Goal: Navigation & Orientation: Find specific page/section

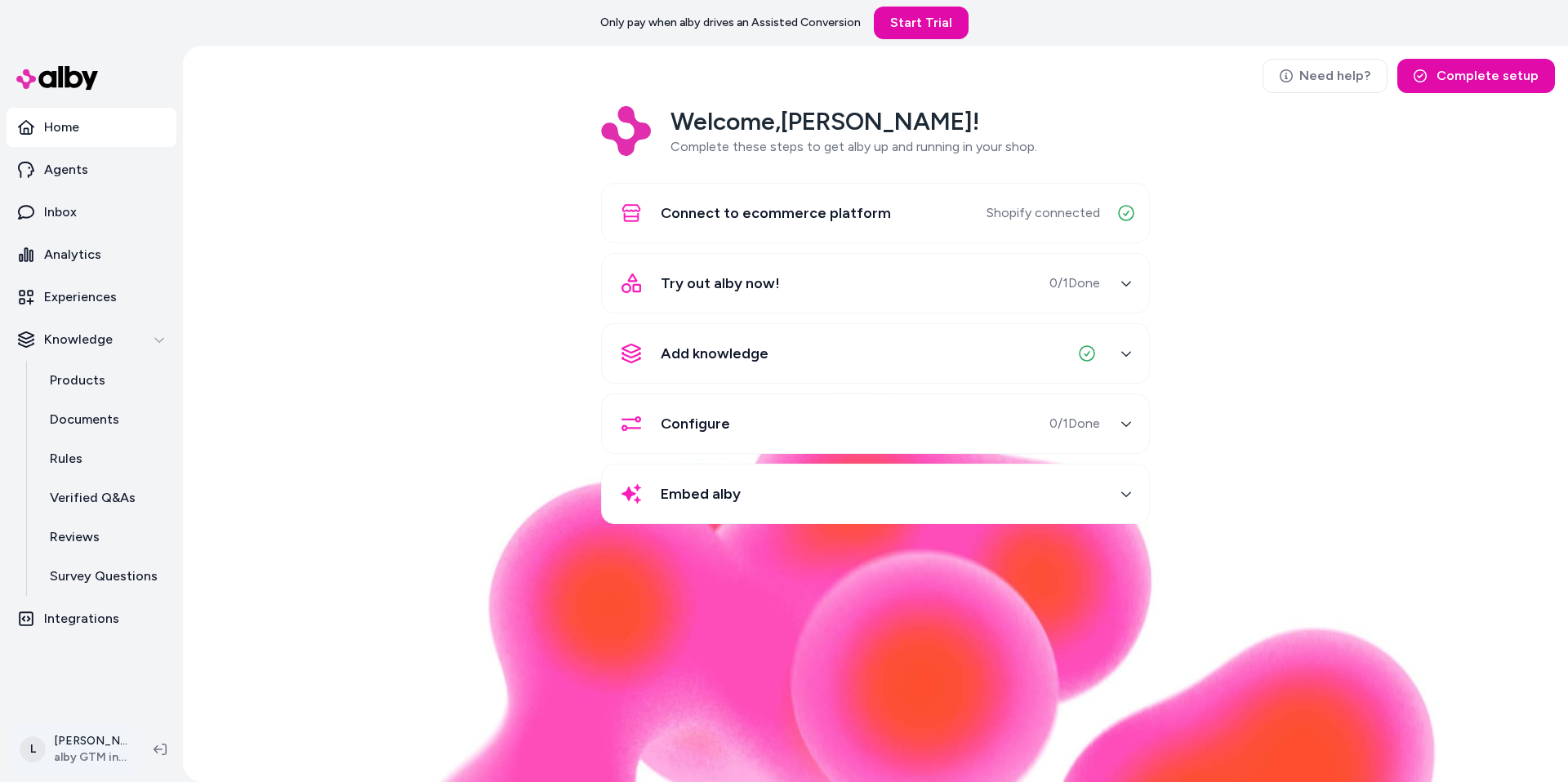
click at [78, 740] on html "Only pay when alby drives an Assisted Conversion Start Trial Home Agents Inbox …" at bounding box center [784, 391] width 1568 height 782
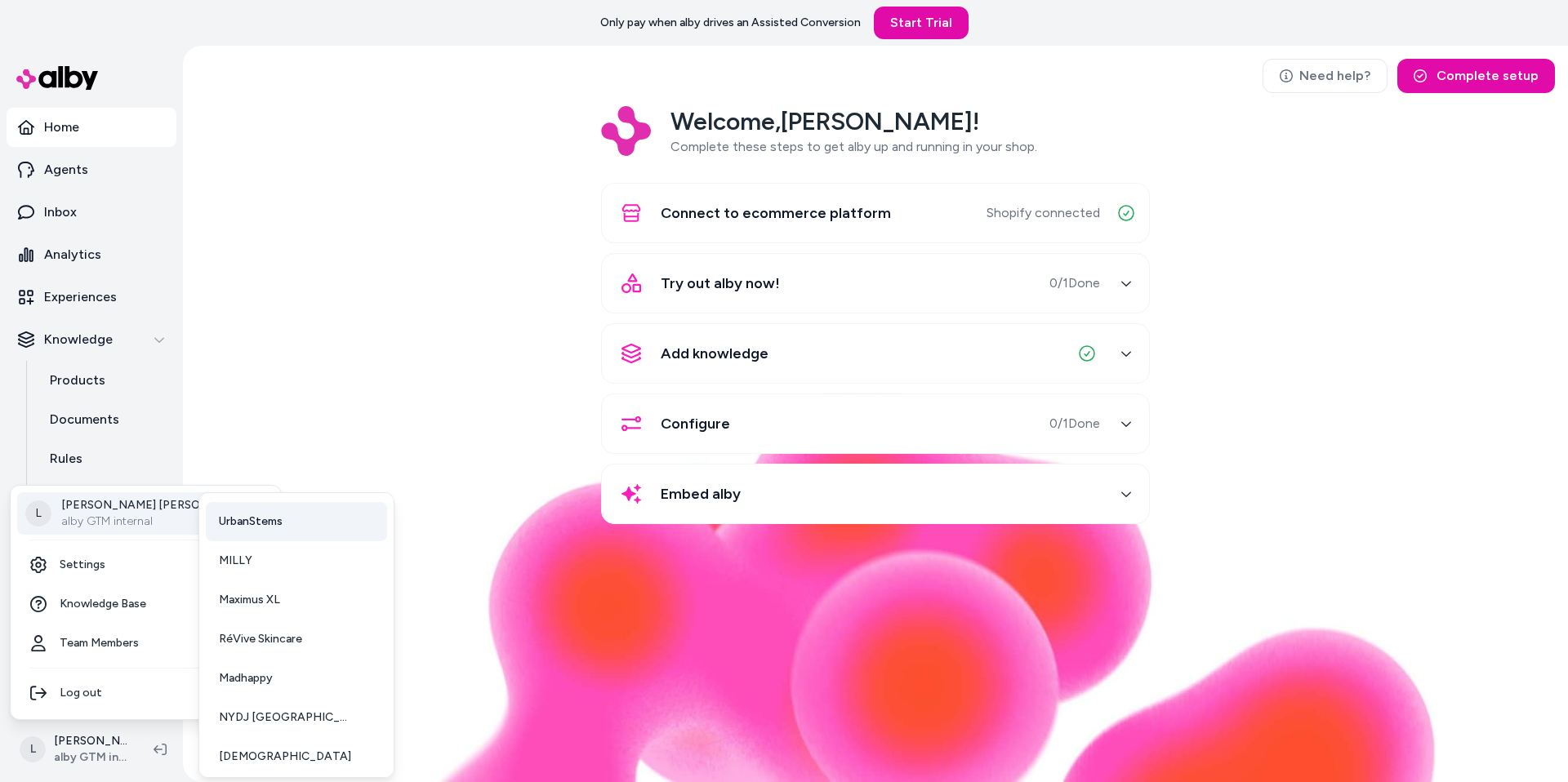
scroll to position [121, 0]
click at [276, 722] on link "NYDJ UK" at bounding box center [296, 712] width 181 height 39
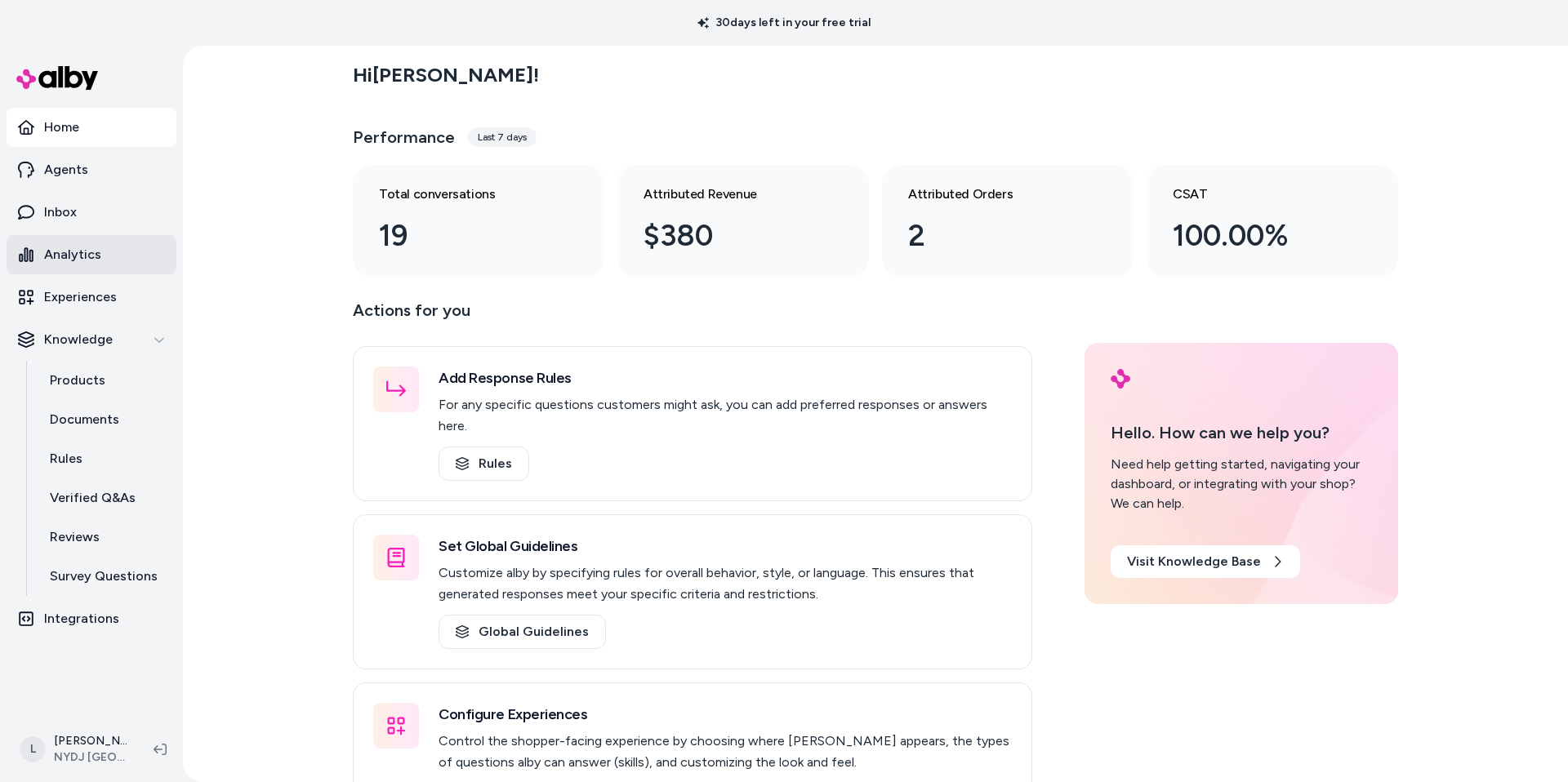
click at [77, 249] on p "Analytics" at bounding box center [72, 254] width 58 height 19
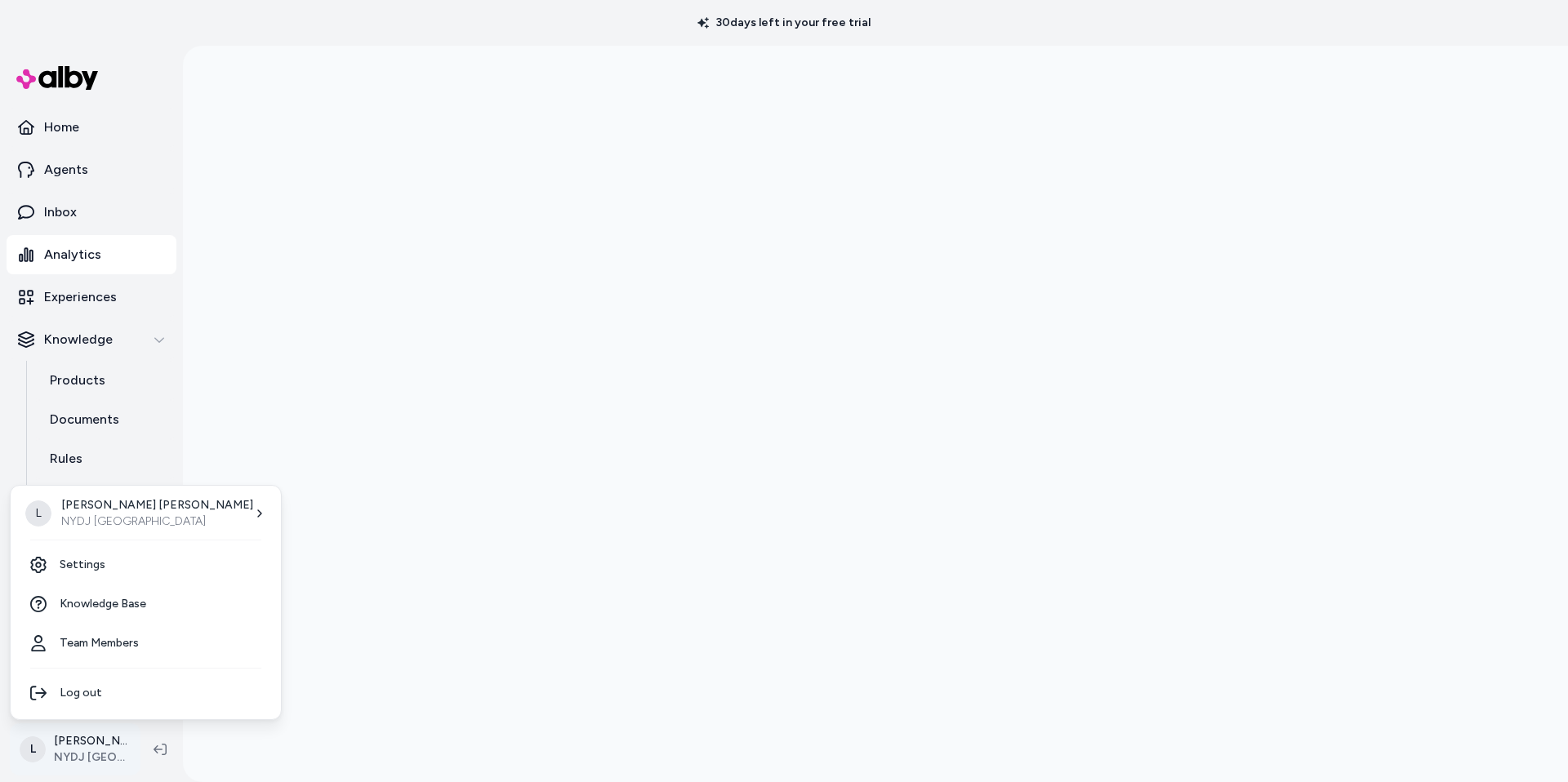
click at [70, 756] on html "30 days left in your free trial Home Agents Inbox Analytics Experiences Knowled…" at bounding box center [784, 391] width 1568 height 782
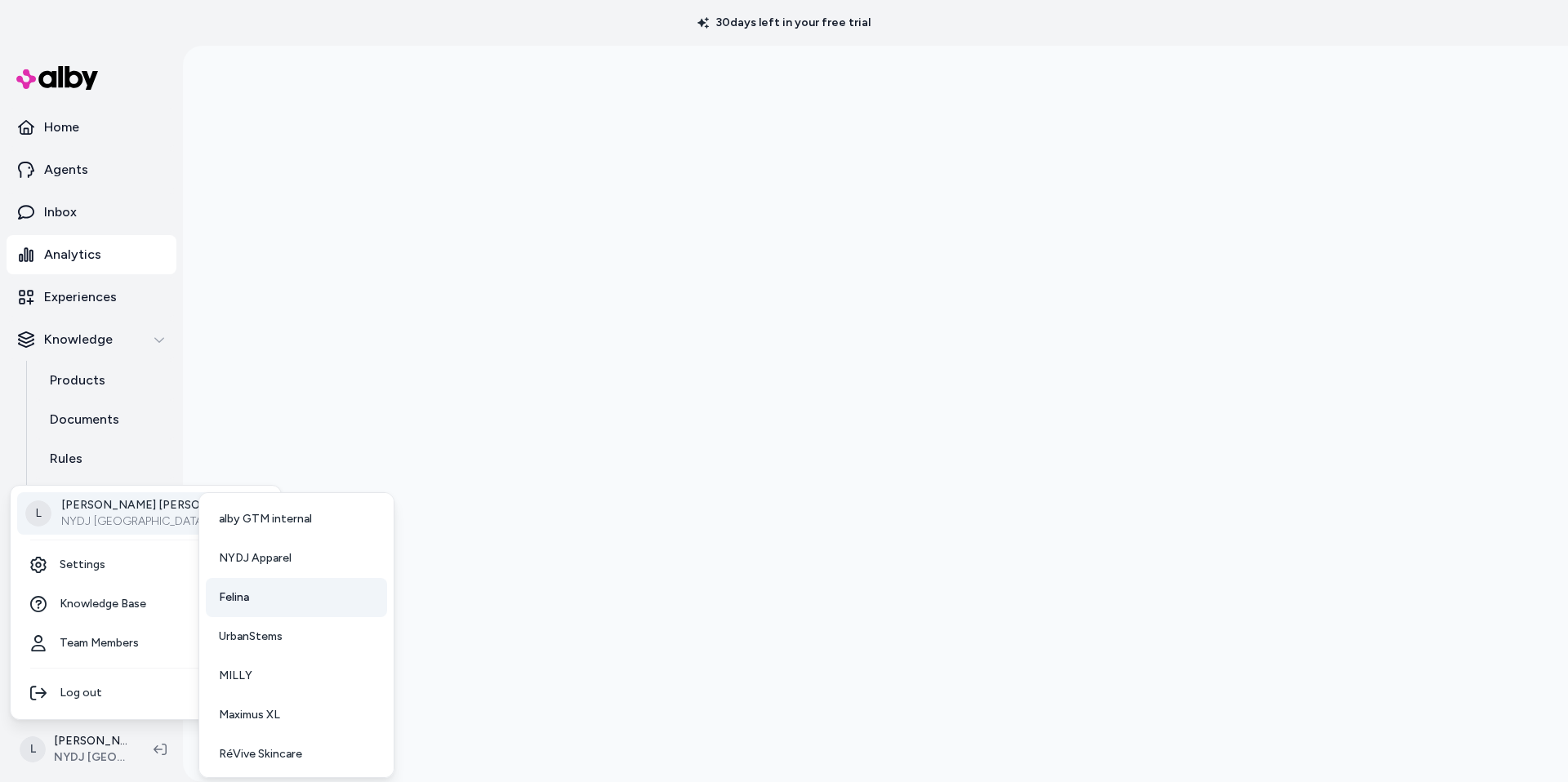
click at [280, 596] on link "Felina" at bounding box center [296, 597] width 181 height 39
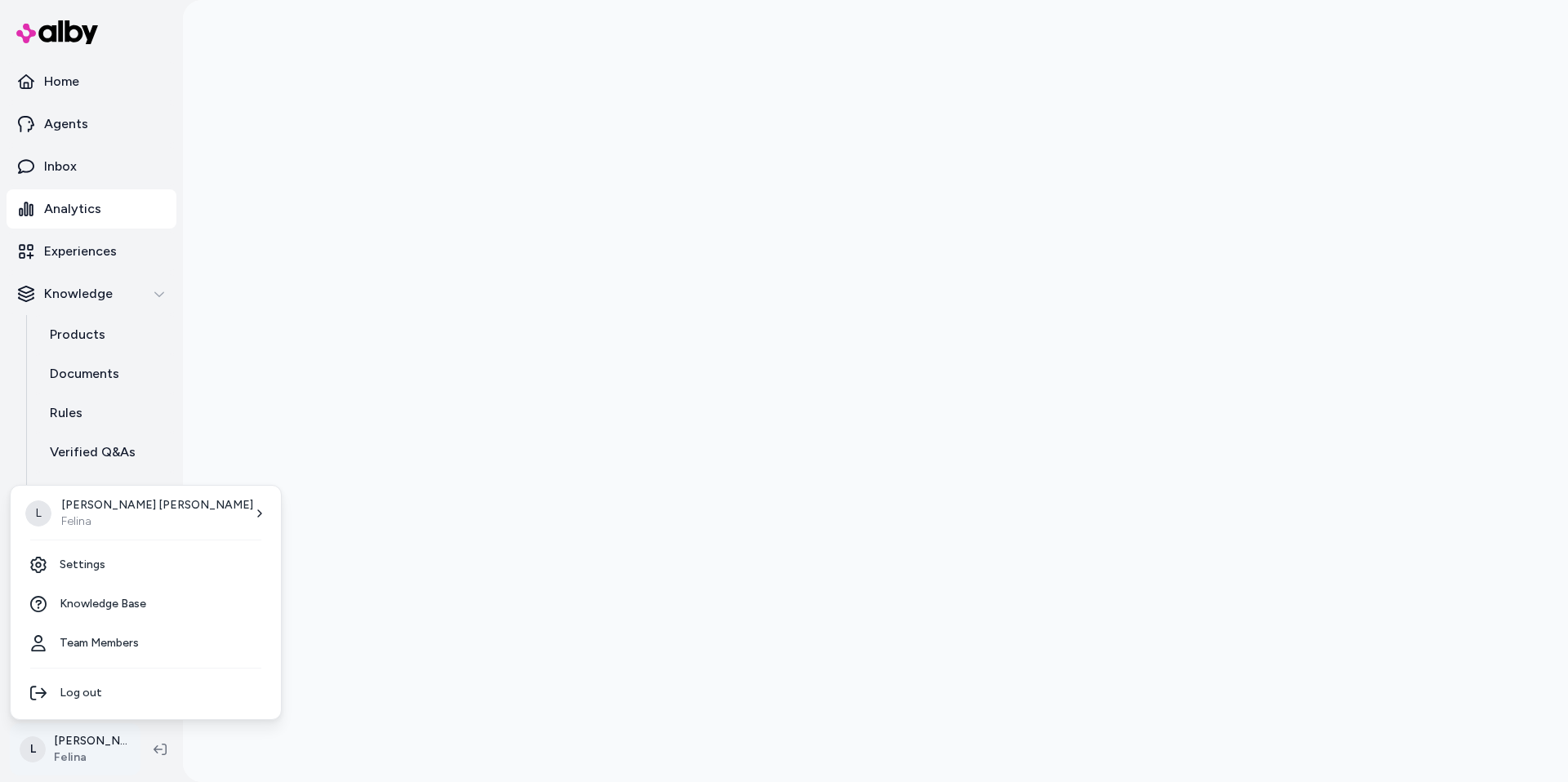
click at [50, 752] on html "Home Agents Inbox Analytics Experiences Knowledge Products Documents Rules Veri…" at bounding box center [784, 391] width 1568 height 782
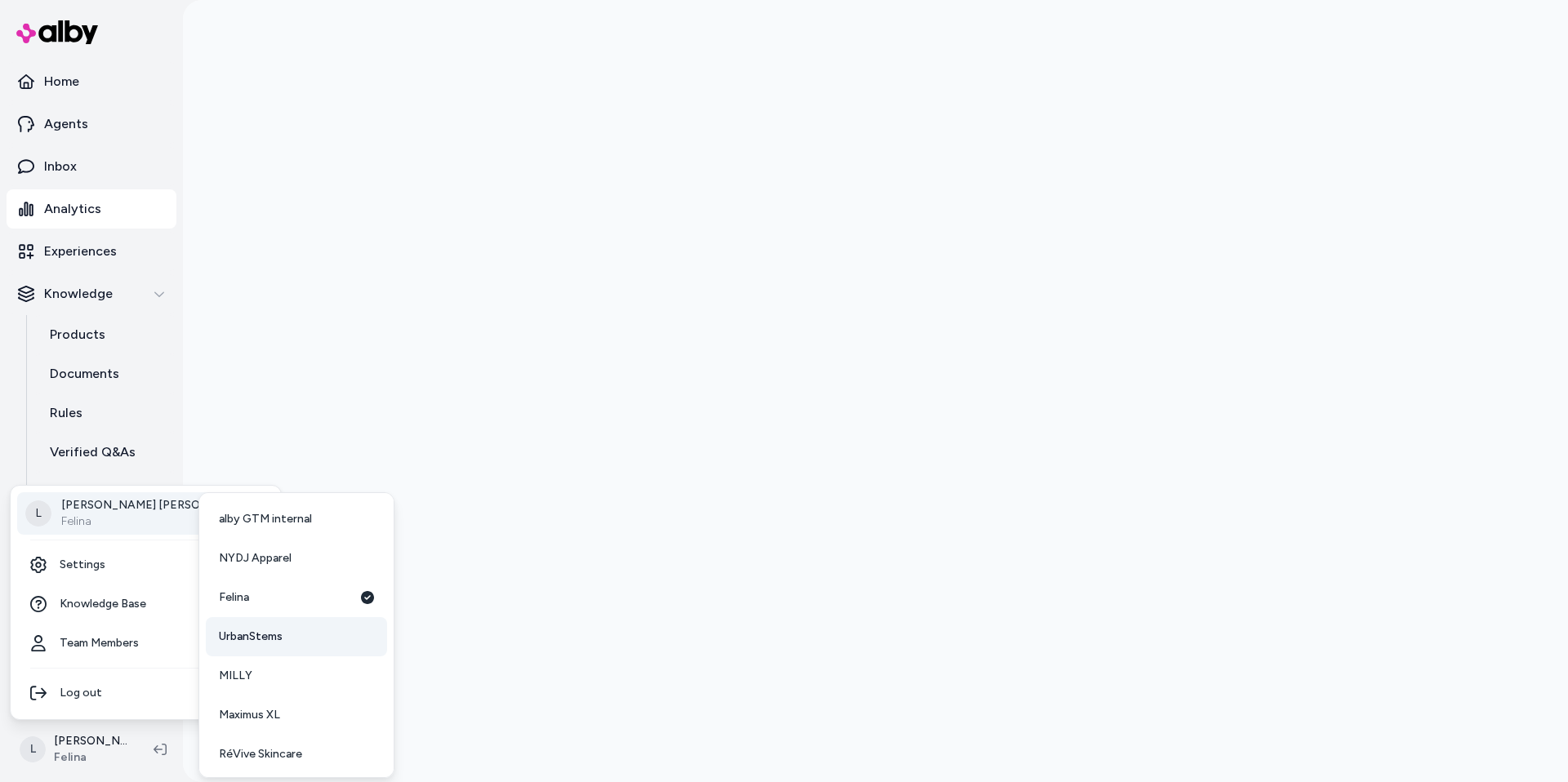
click at [312, 630] on link "UrbanStems" at bounding box center [296, 637] width 181 height 39
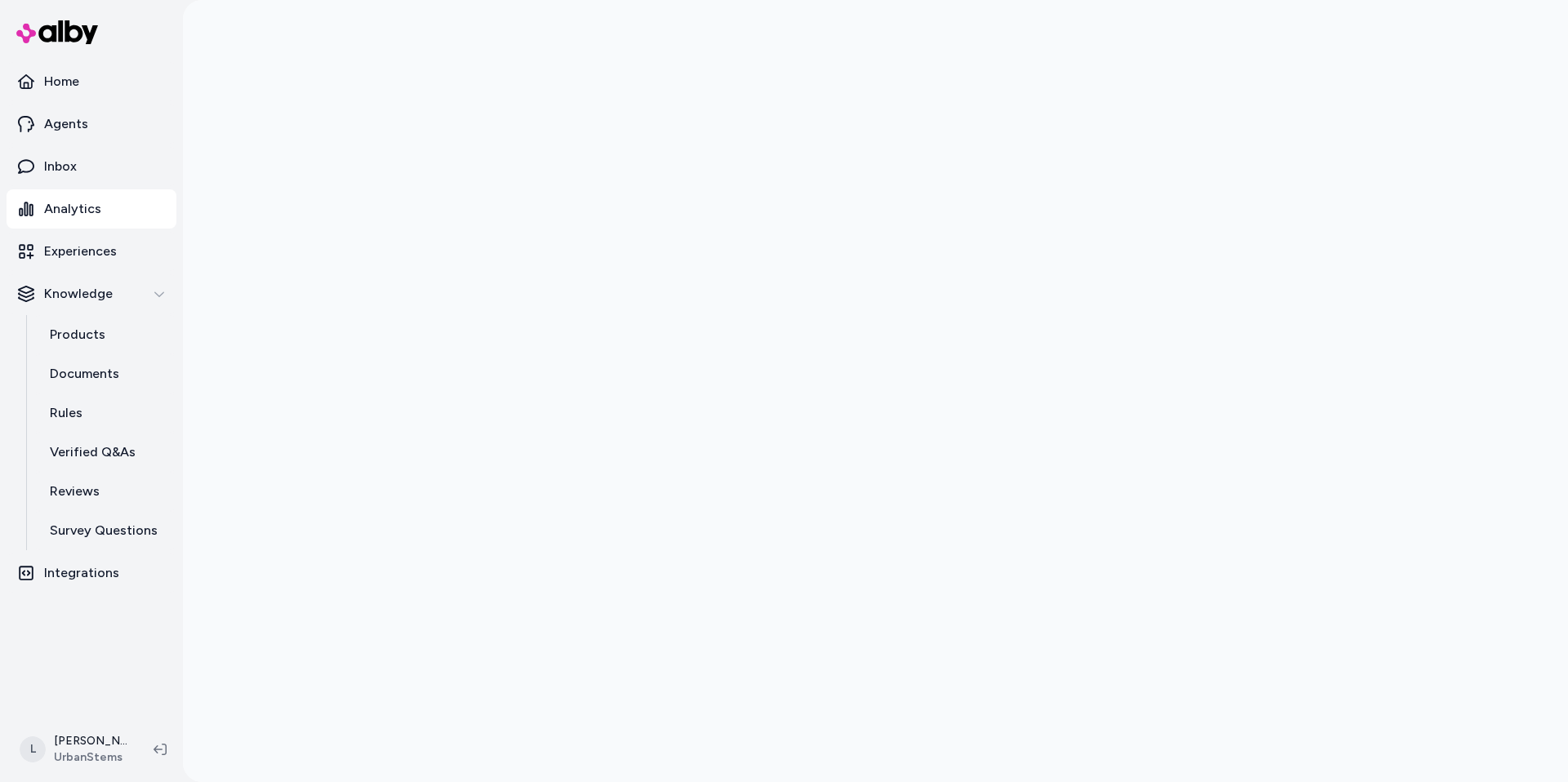
click at [271, 168] on div at bounding box center [874, 391] width 1384 height 782
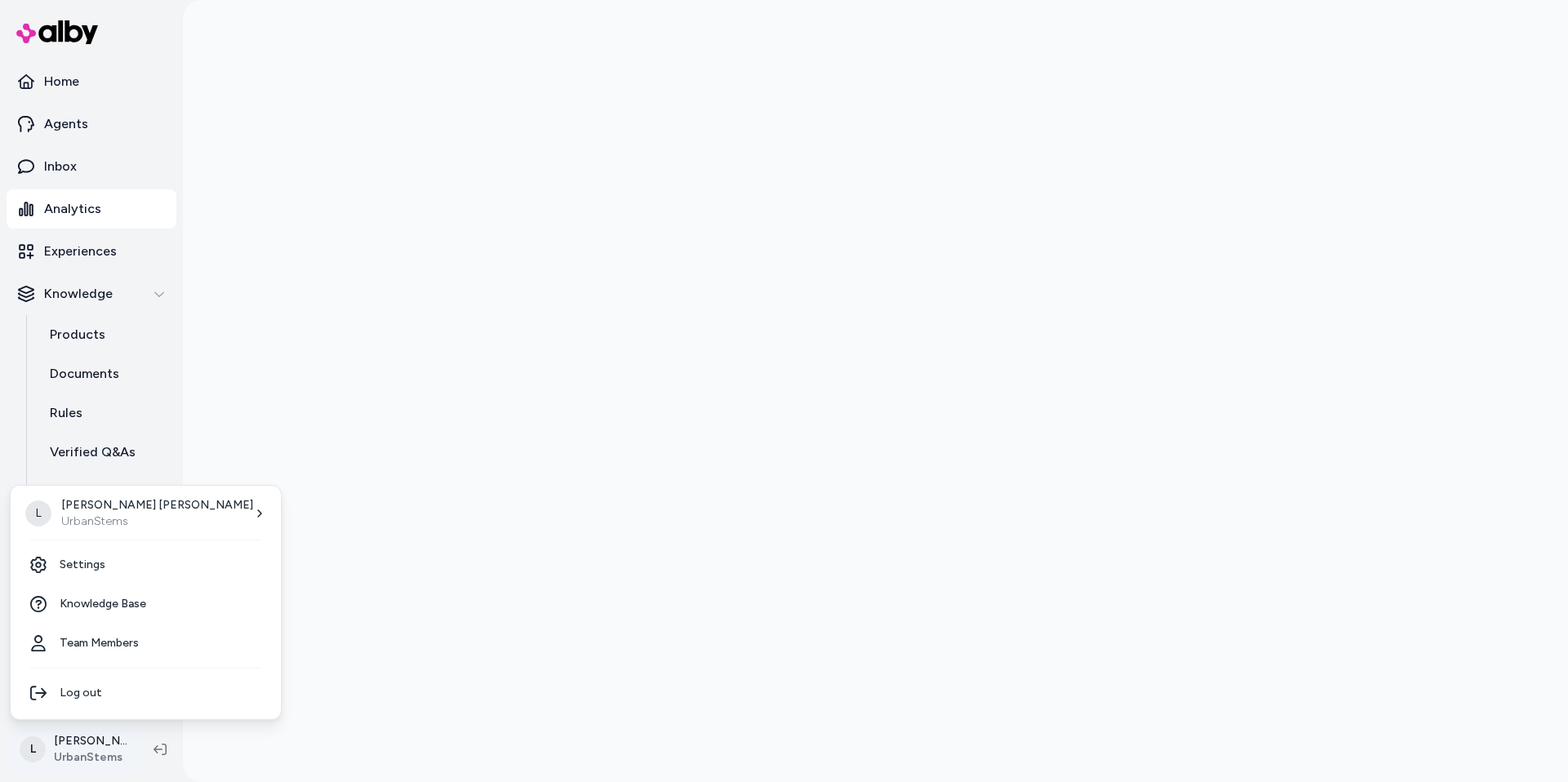
click at [75, 743] on html "Home Agents Inbox Analytics Experiences Knowledge Products Documents Rules Veri…" at bounding box center [784, 391] width 1568 height 782
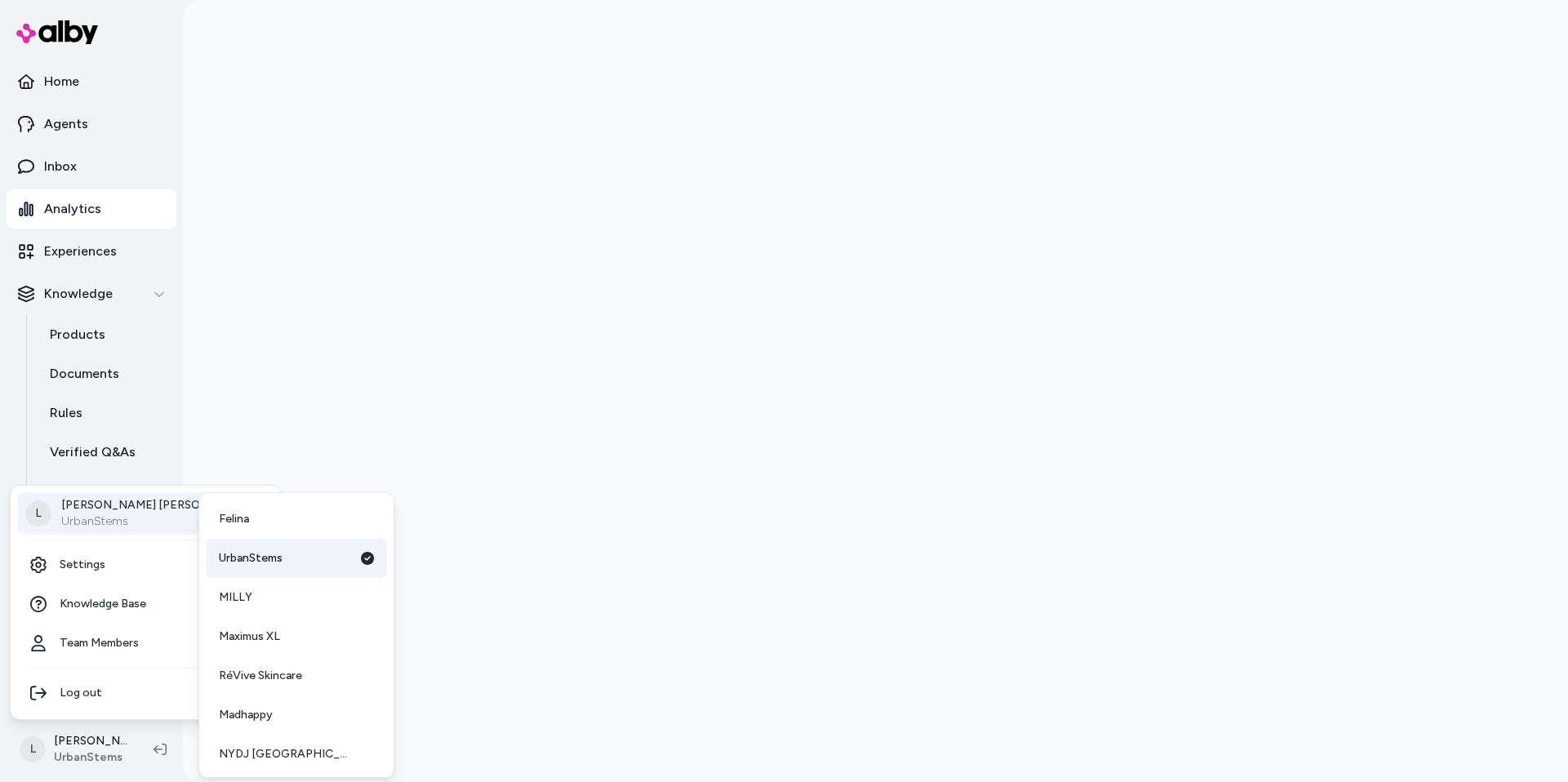
scroll to position [121, 0]
click at [289, 635] on span "RéVive Skincare" at bounding box center [260, 633] width 83 height 16
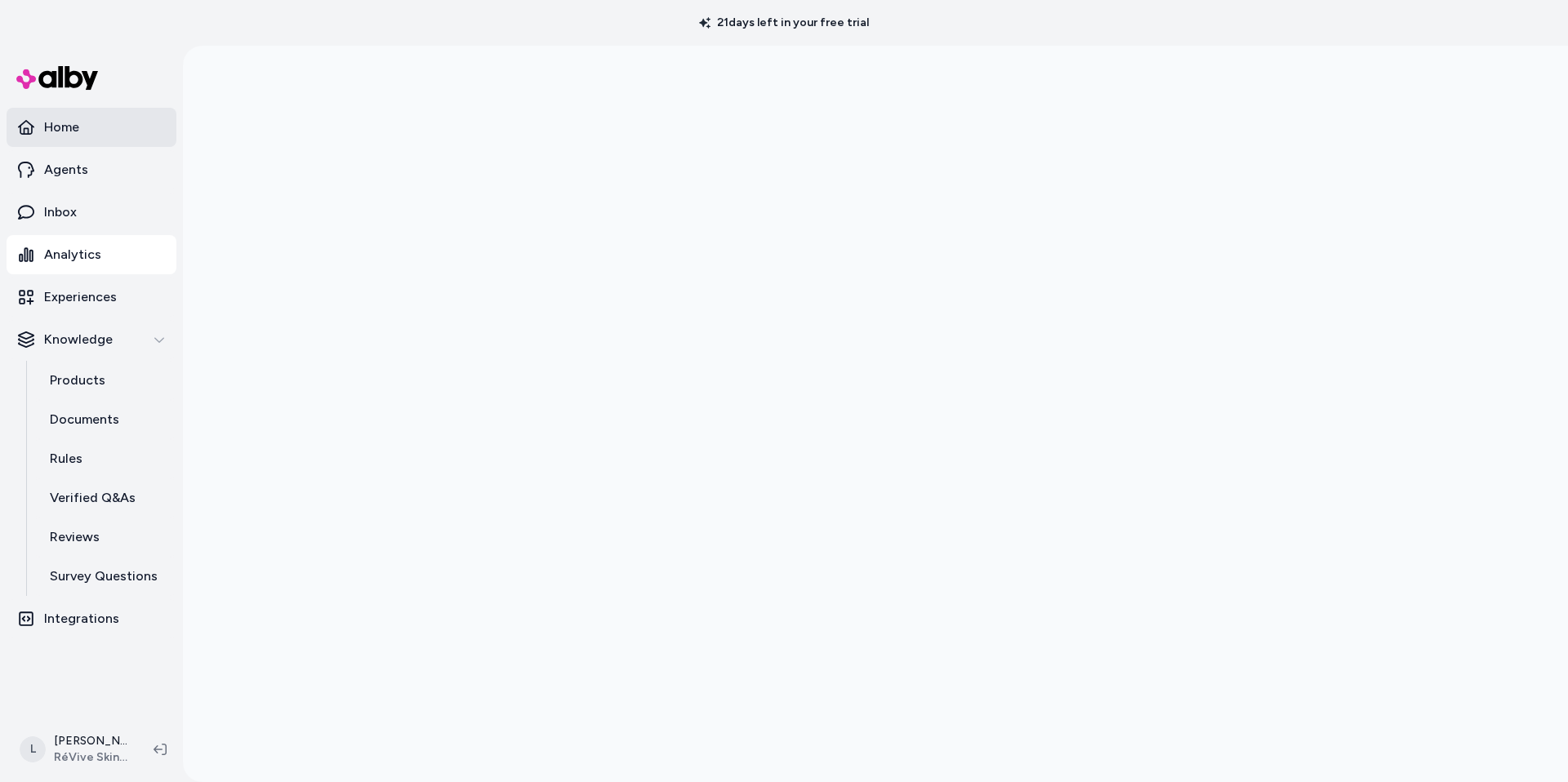
click at [97, 121] on link "Home" at bounding box center [91, 127] width 170 height 39
